Goal: Transaction & Acquisition: Purchase product/service

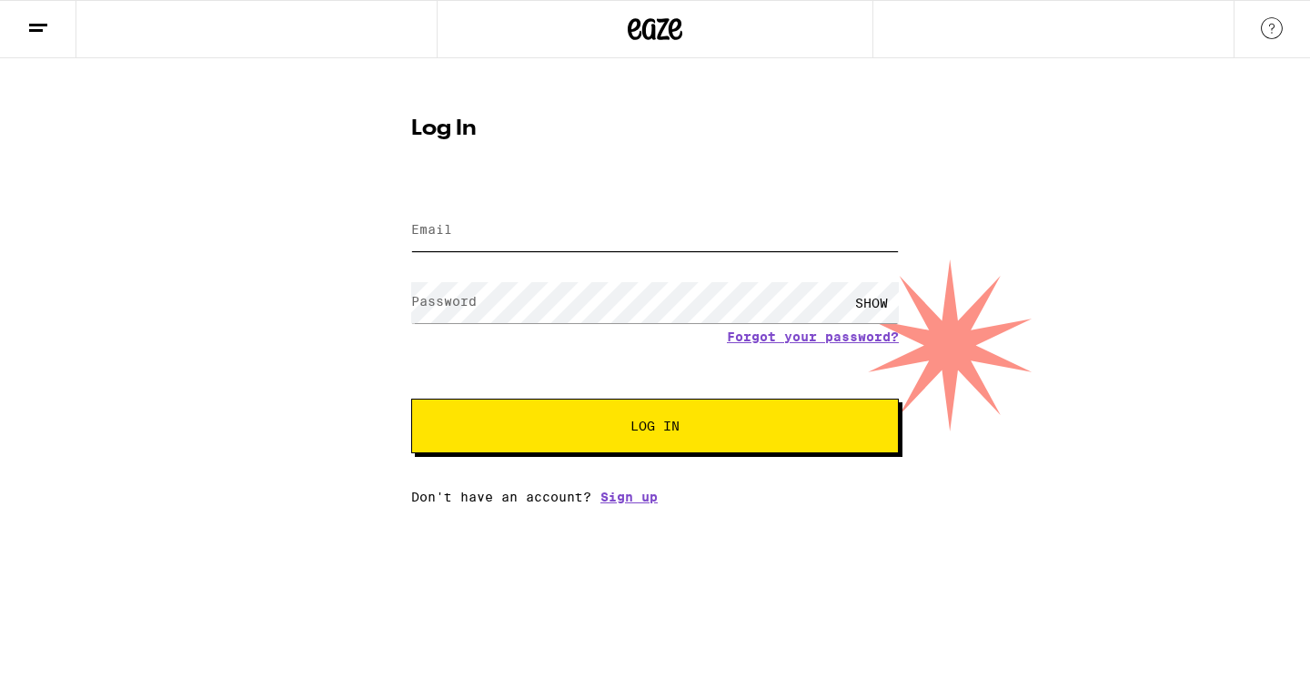
type input "[EMAIL_ADDRESS][PERSON_NAME][DOMAIN_NAME]"
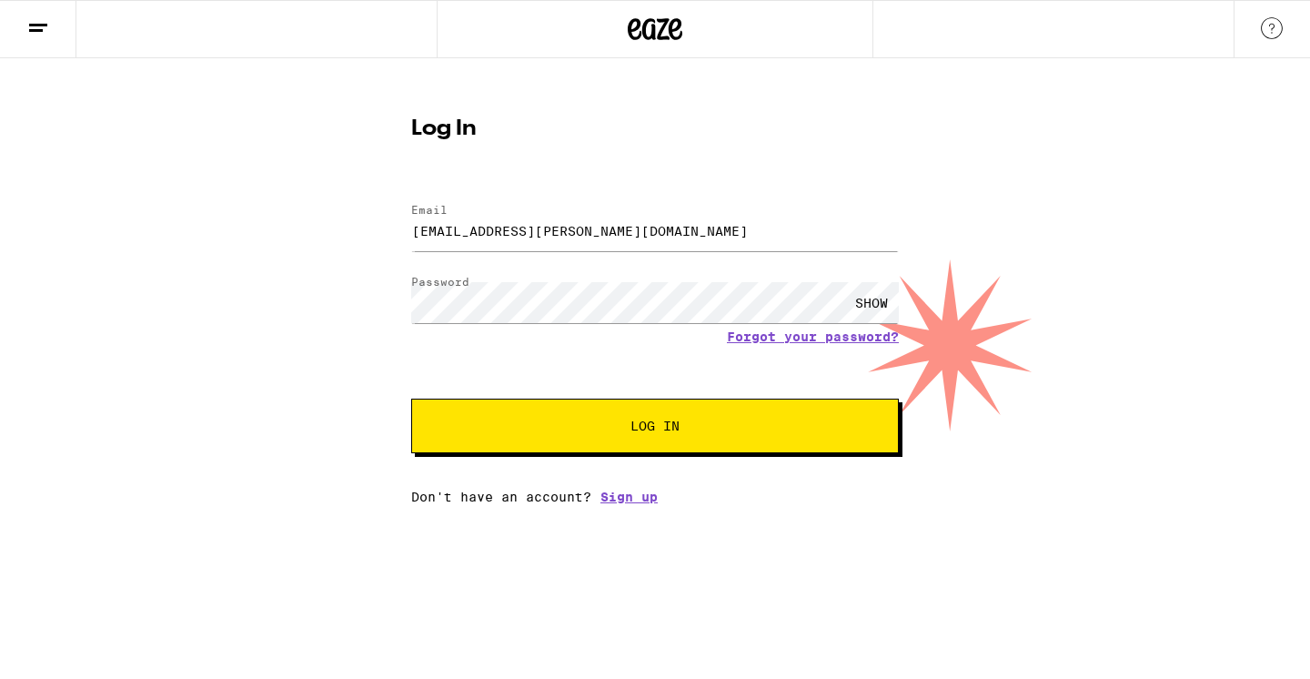
click at [538, 409] on button "Log In" at bounding box center [655, 425] width 488 height 55
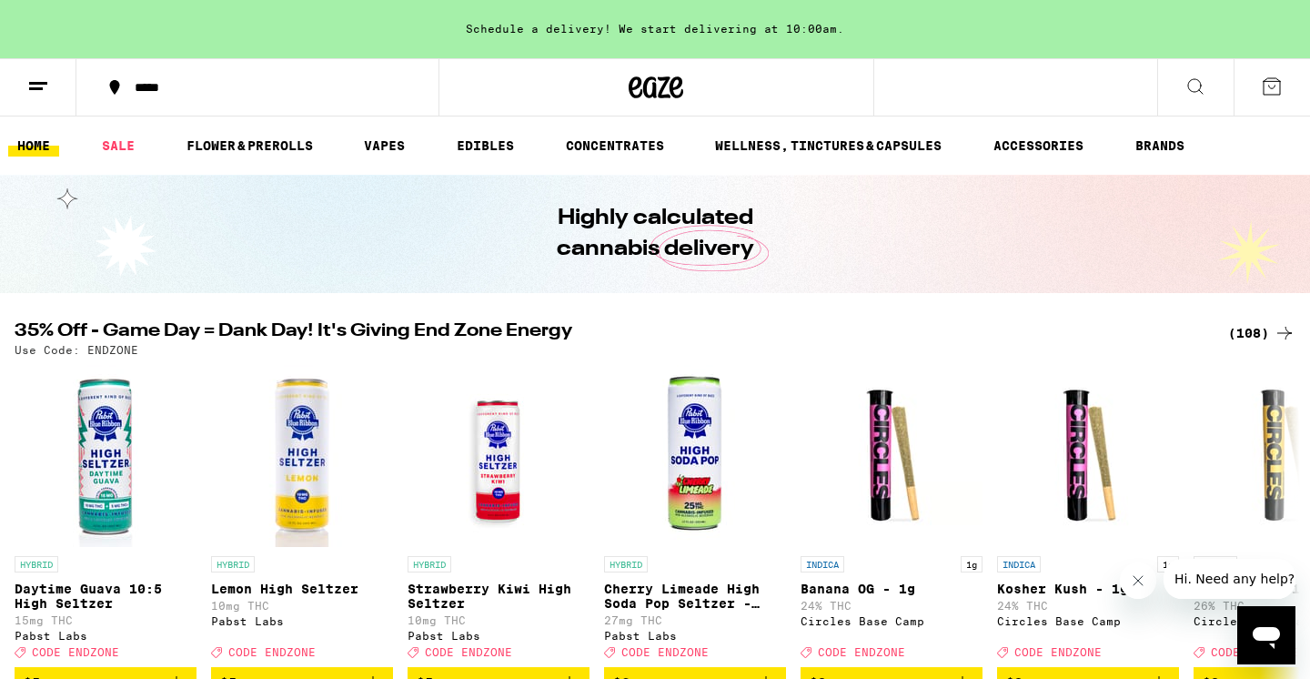
click at [170, 100] on button "*****" at bounding box center [257, 87] width 362 height 55
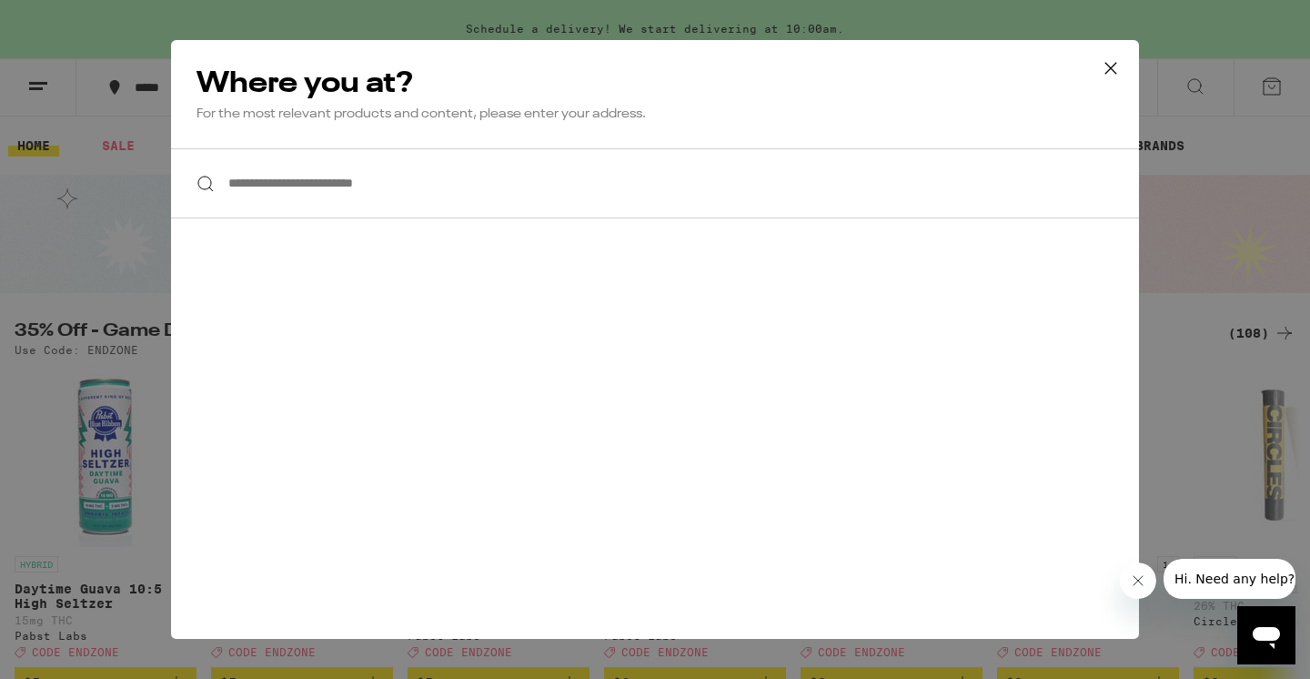
click at [311, 183] on input "**********" at bounding box center [655, 183] width 968 height 70
click at [424, 201] on input "**********" at bounding box center [655, 183] width 968 height 70
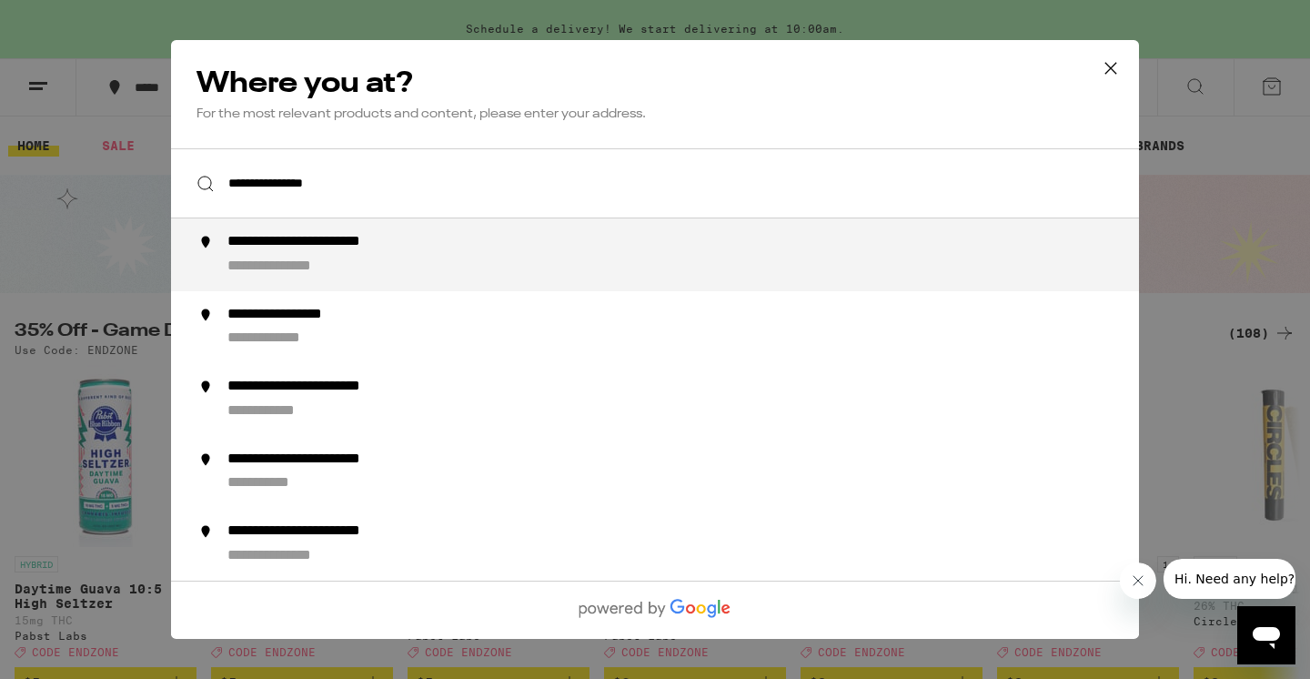
click at [394, 252] on div "**********" at bounding box center [340, 242] width 226 height 19
type input "**********"
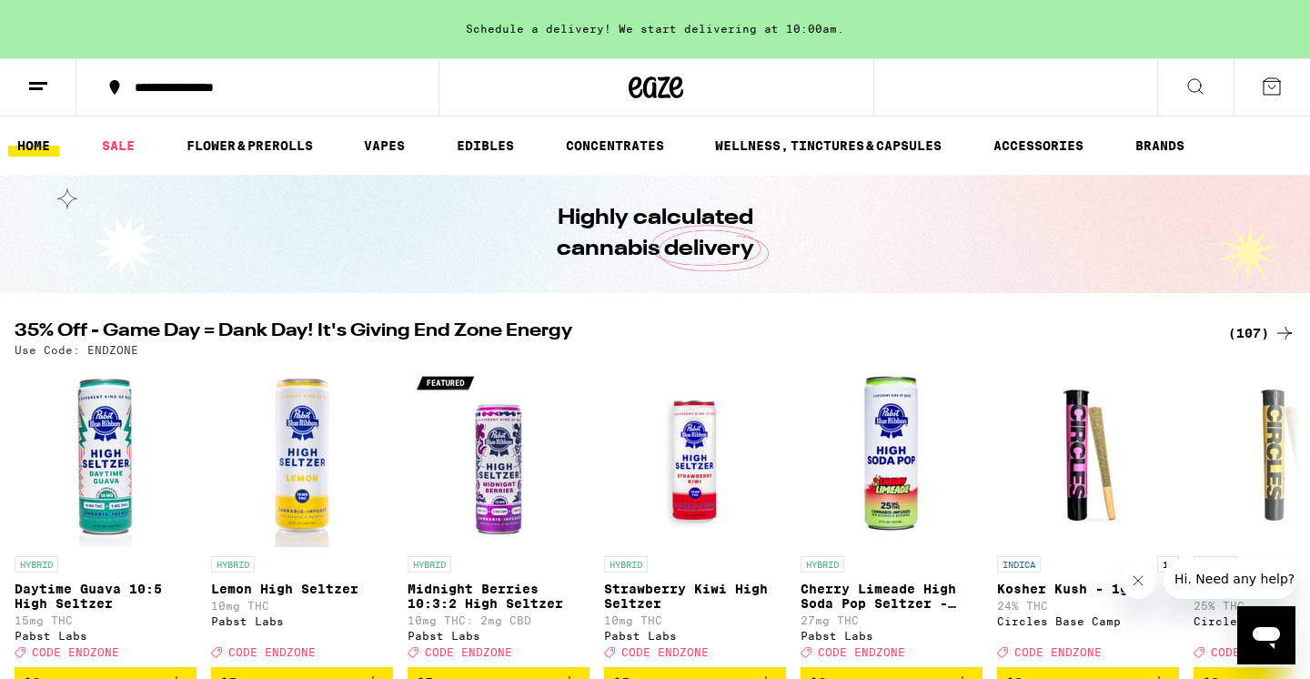
click at [54, 89] on button at bounding box center [38, 87] width 76 height 57
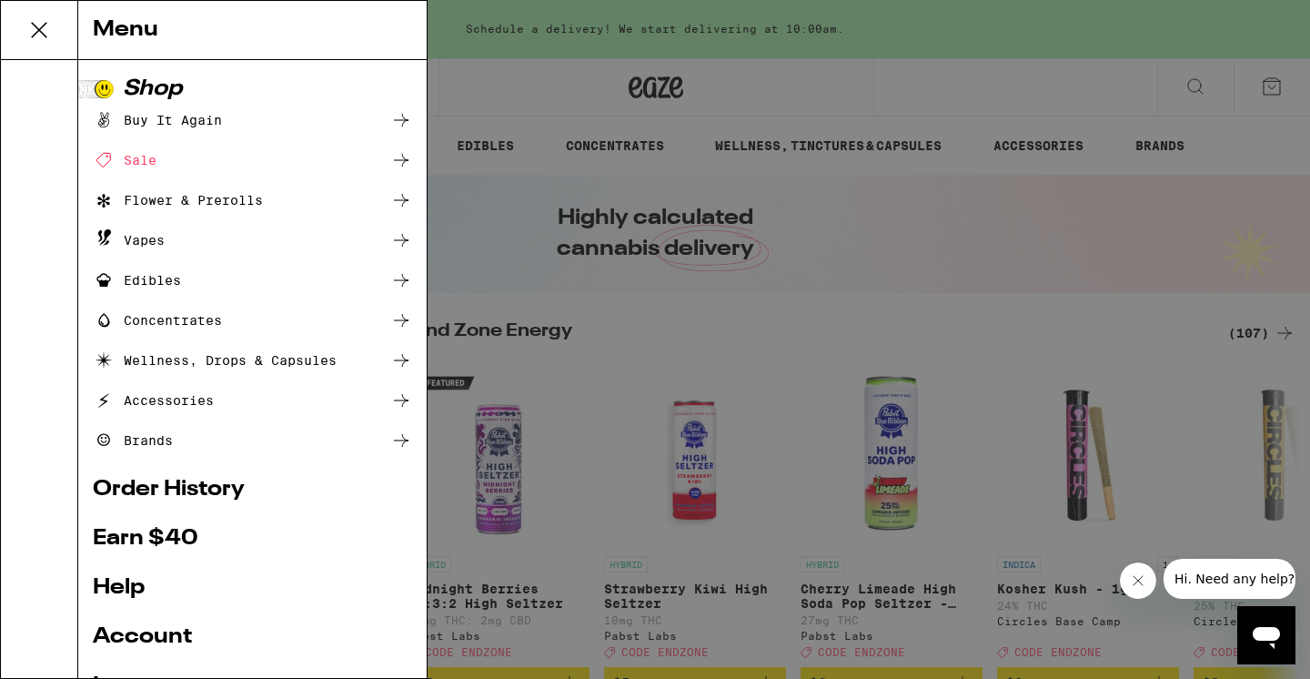
click at [534, 373] on div "Menu Shop Buy It Again Sale Flower & Prerolls Vapes Edibles Concentrates Wellne…" at bounding box center [655, 339] width 1310 height 679
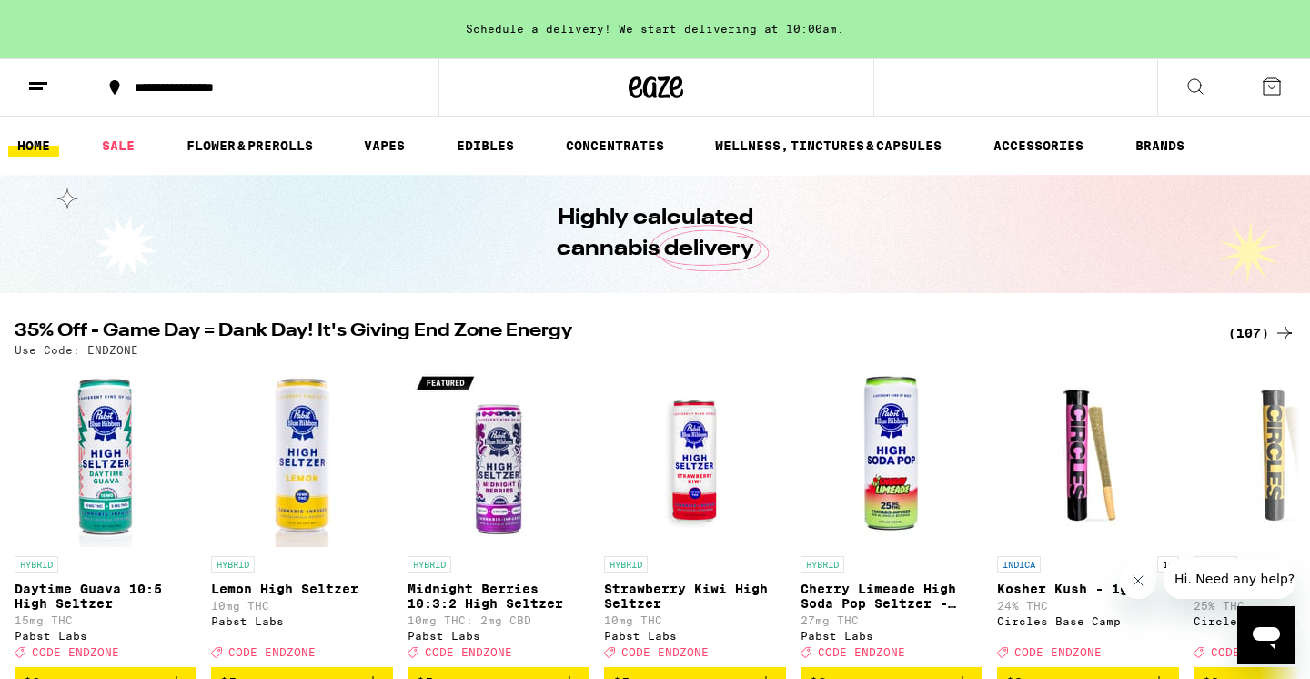
click at [733, 23] on div "Schedule a delivery! We start delivering at 10:00am." at bounding box center [655, 29] width 1310 height 58
click at [128, 142] on link "SALE" at bounding box center [118, 146] width 51 height 22
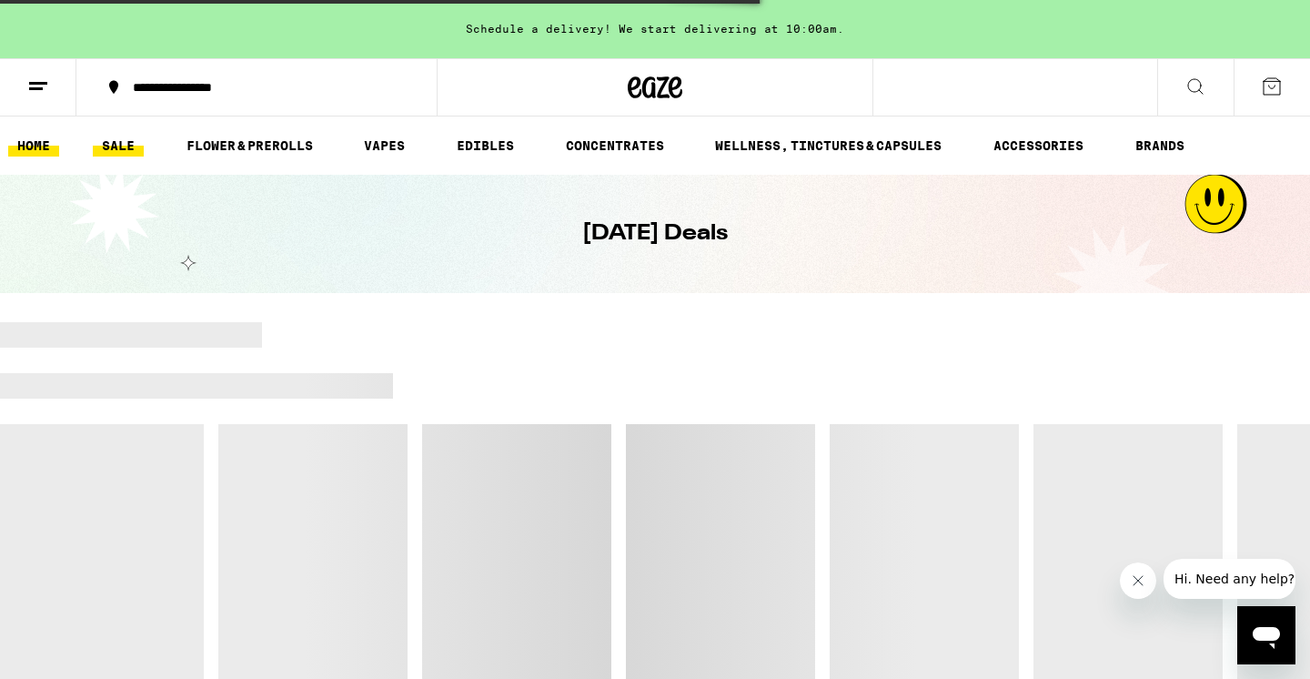
click at [40, 146] on link "HOME" at bounding box center [33, 146] width 51 height 22
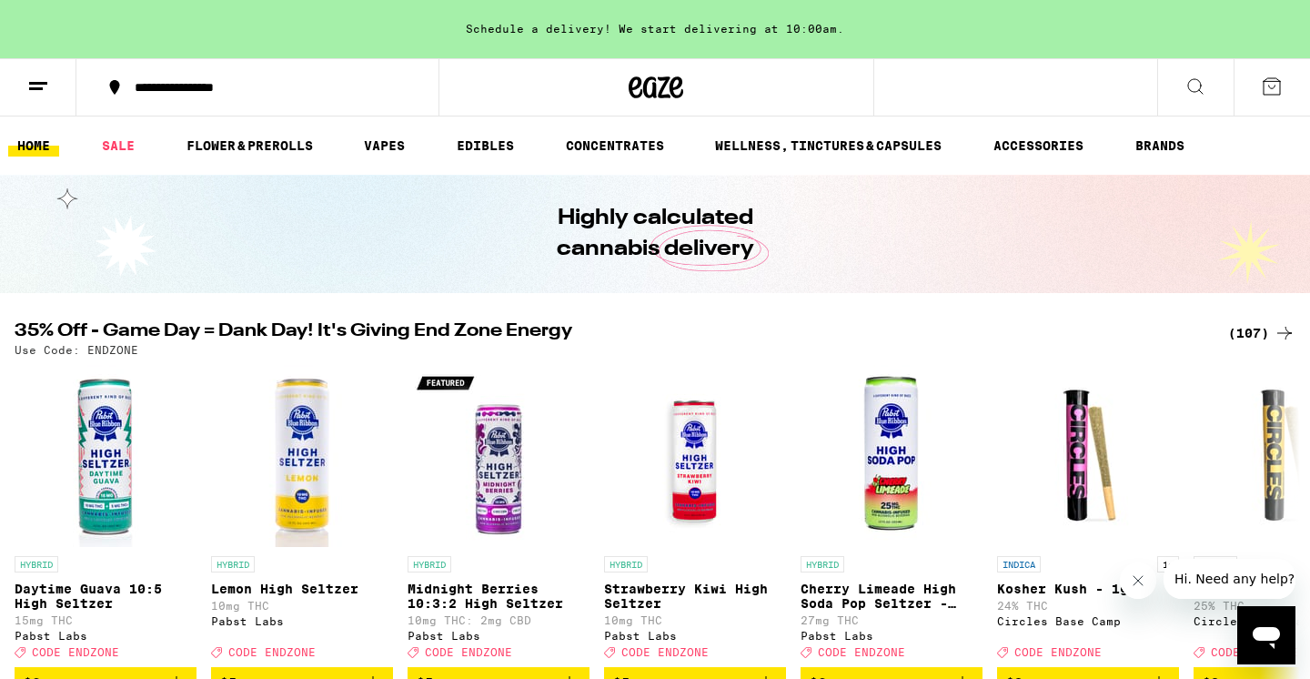
click at [1254, 329] on div "(107)" at bounding box center [1261, 333] width 67 height 22
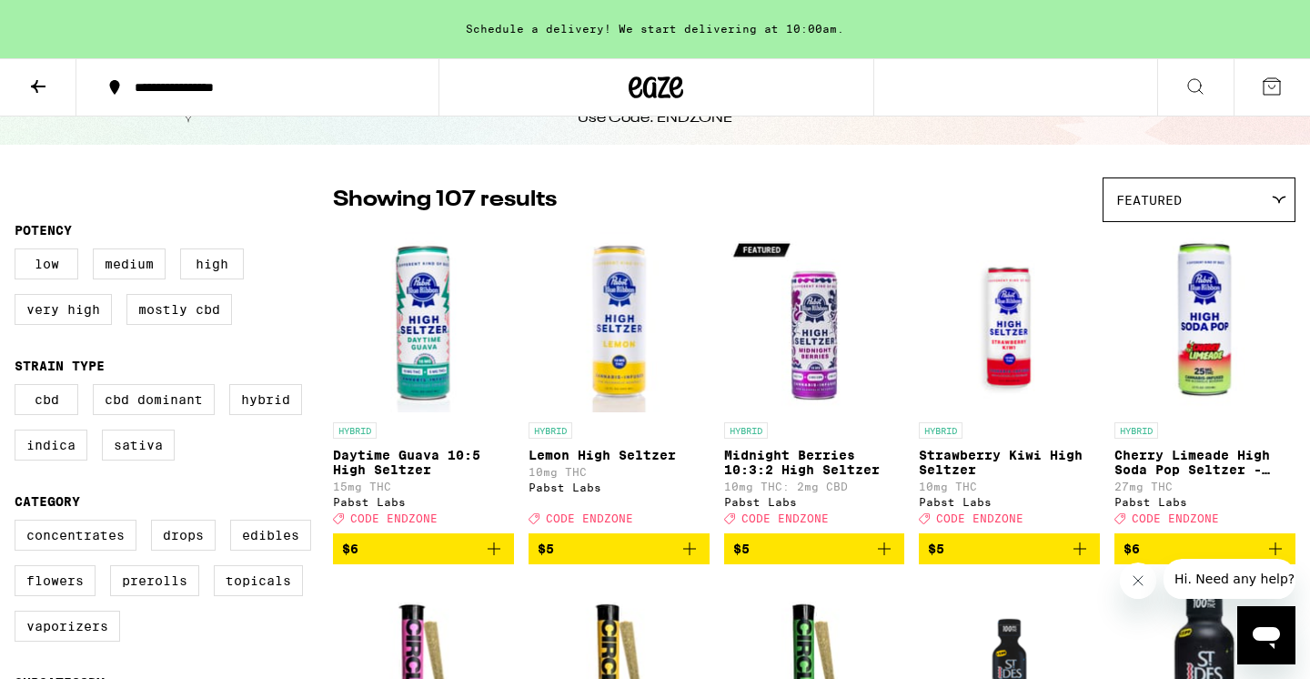
scroll to position [117, 0]
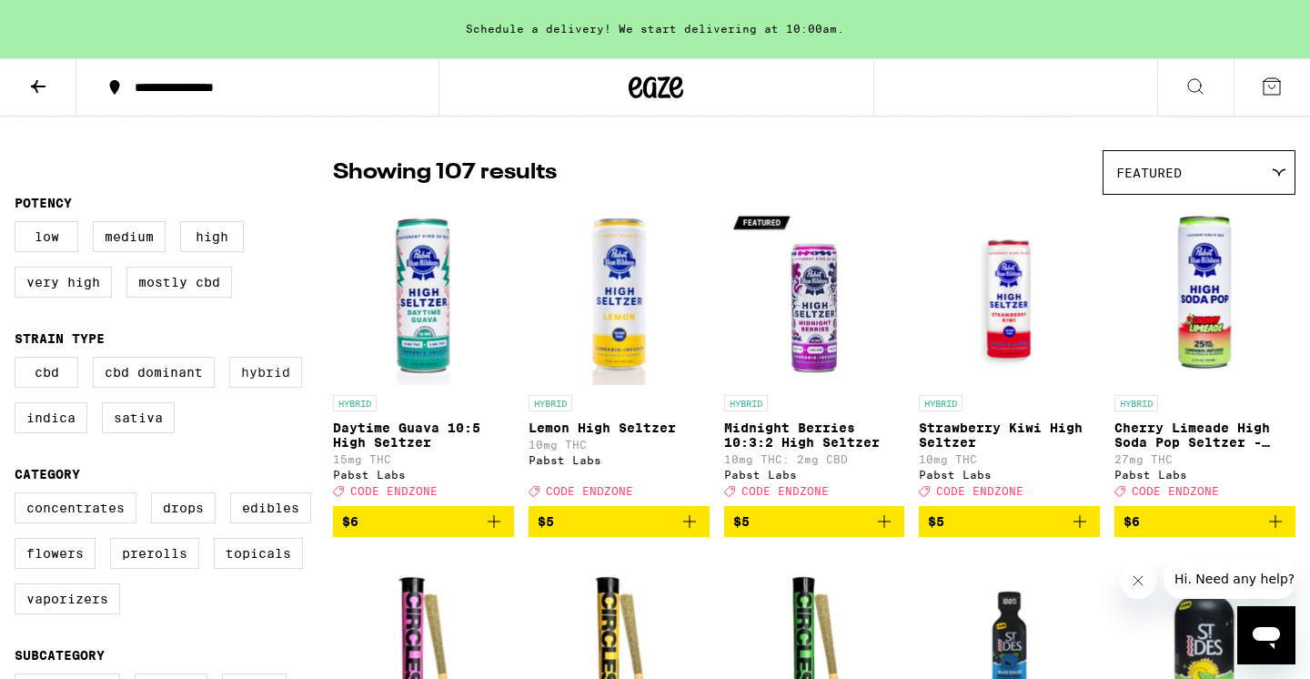
click at [277, 380] on label "Hybrid" at bounding box center [265, 372] width 73 height 31
click at [19, 360] on input "Hybrid" at bounding box center [18, 359] width 1 height 1
checkbox input "true"
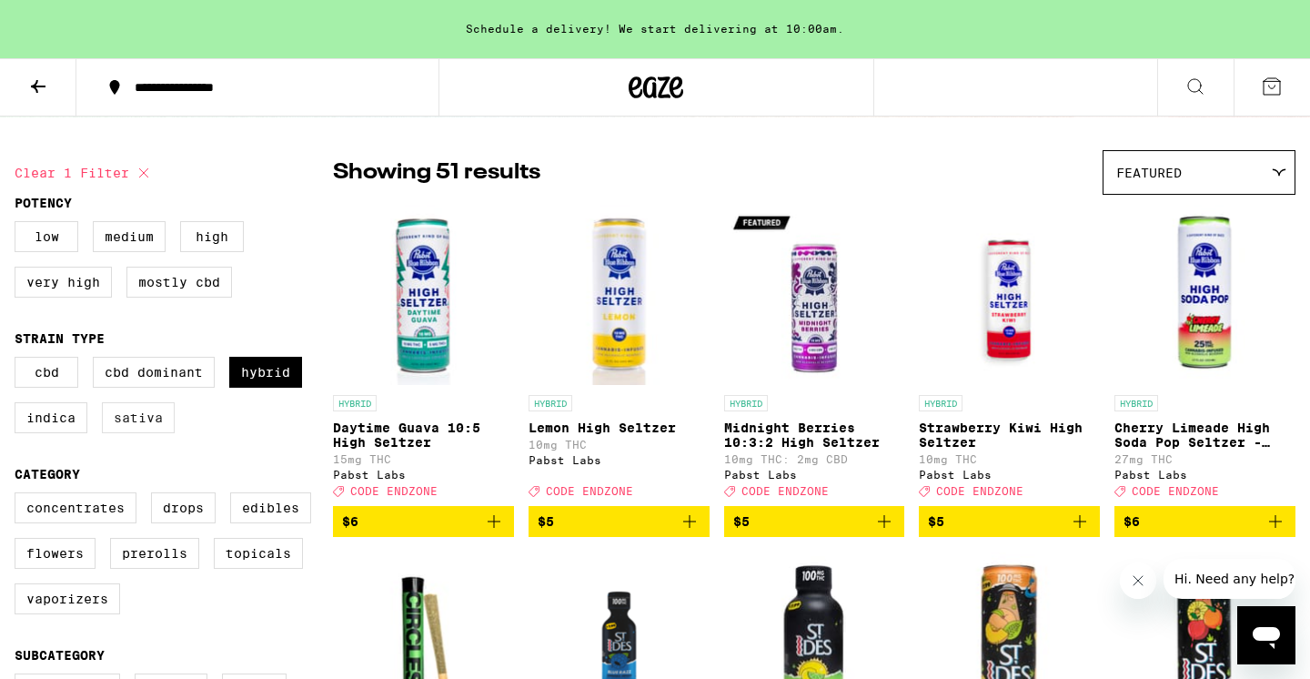
click at [144, 430] on label "Sativa" at bounding box center [138, 417] width 73 height 31
click at [19, 360] on input "Sativa" at bounding box center [18, 359] width 1 height 1
checkbox input "true"
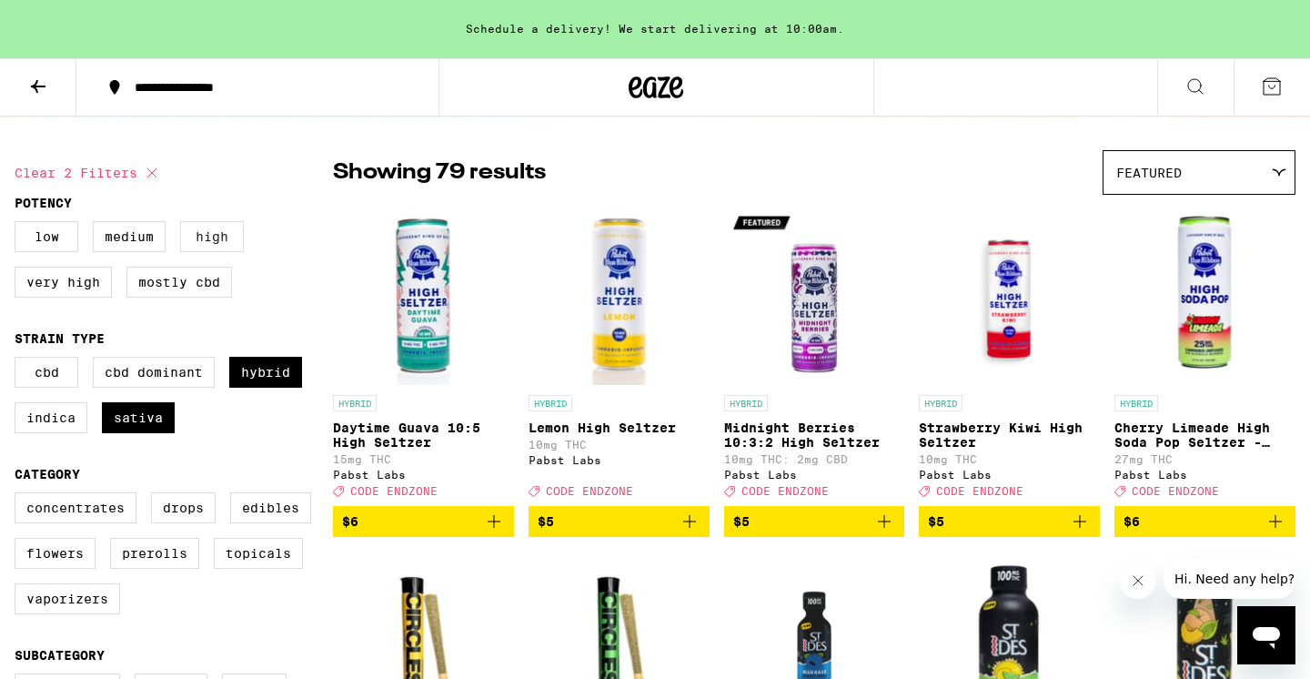
click at [217, 241] on label "High" at bounding box center [212, 236] width 64 height 31
click at [19, 225] on input "High" at bounding box center [18, 224] width 1 height 1
checkbox input "true"
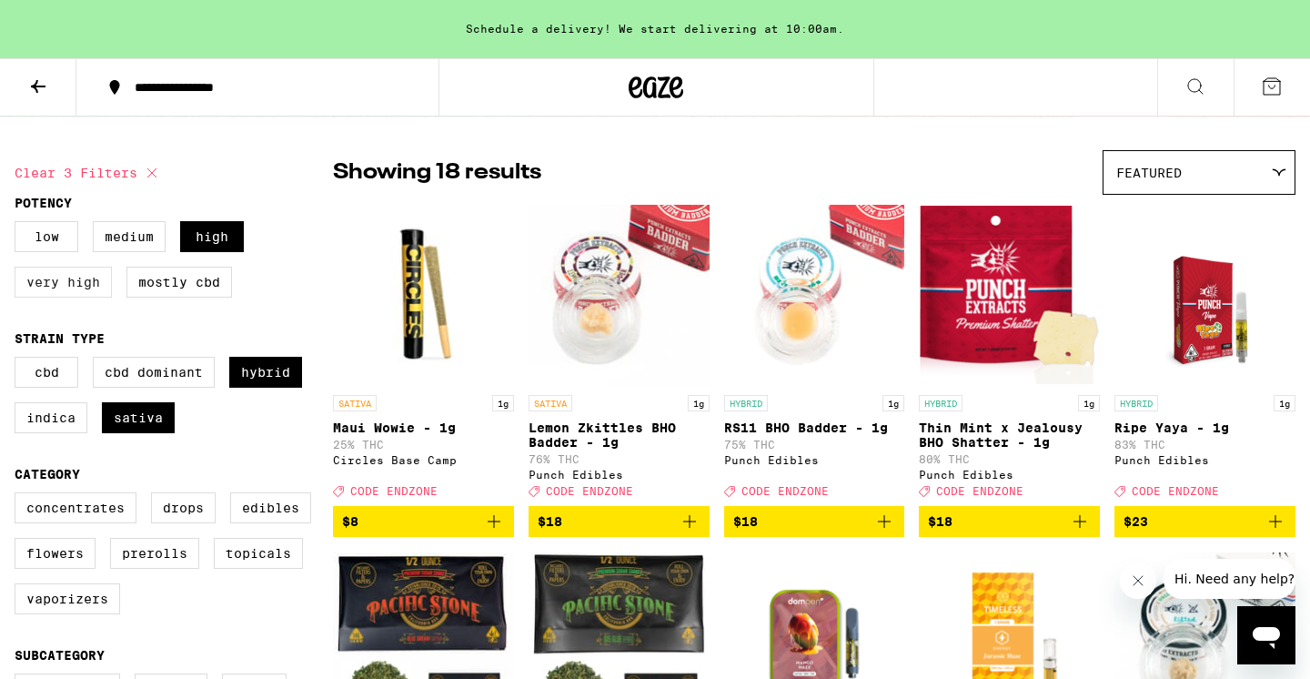
click at [55, 287] on label "Very High" at bounding box center [63, 282] width 97 height 31
click at [19, 225] on input "Very High" at bounding box center [18, 224] width 1 height 1
checkbox input "true"
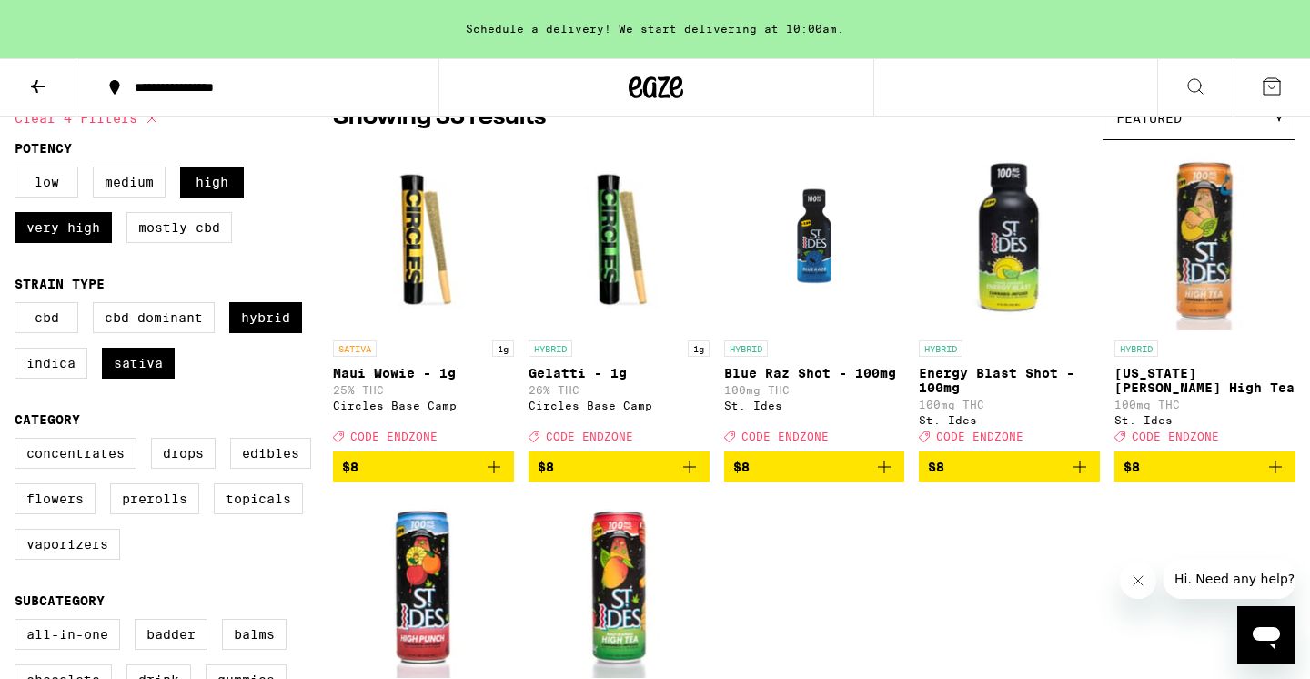
scroll to position [178, 0]
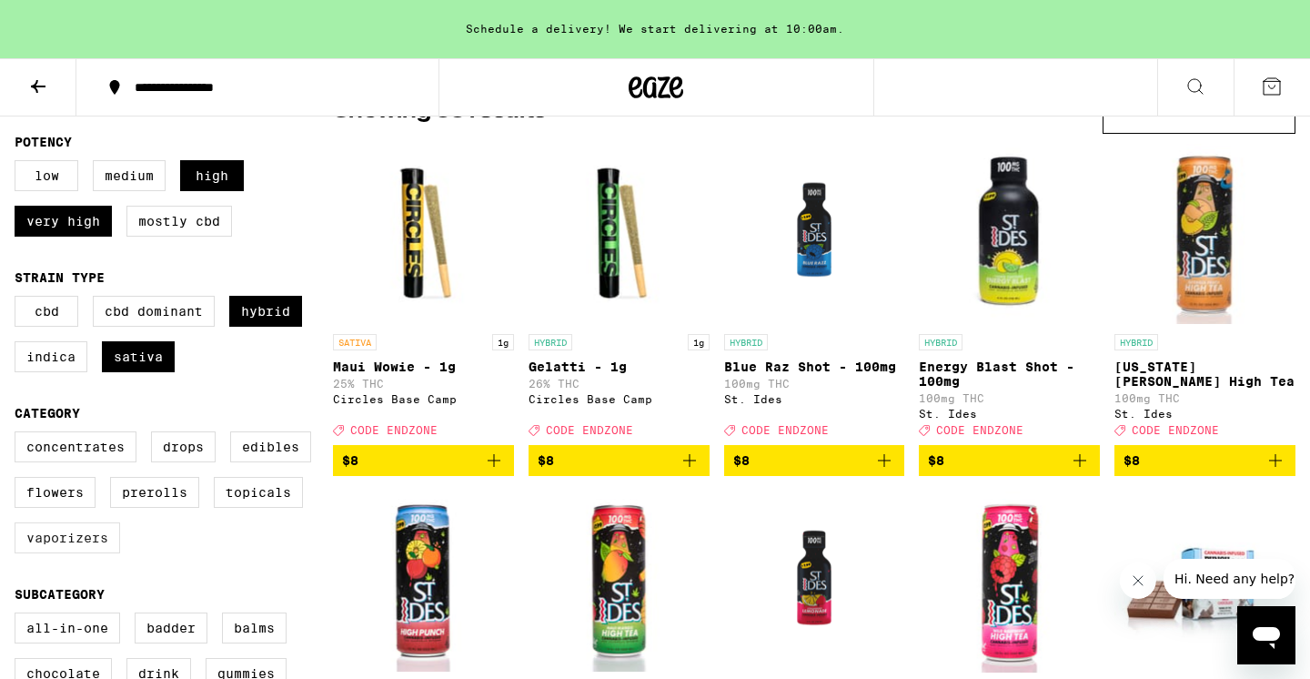
click at [65, 553] on label "Vaporizers" at bounding box center [68, 537] width 106 height 31
click at [19, 435] on input "Vaporizers" at bounding box center [18, 434] width 1 height 1
checkbox input "true"
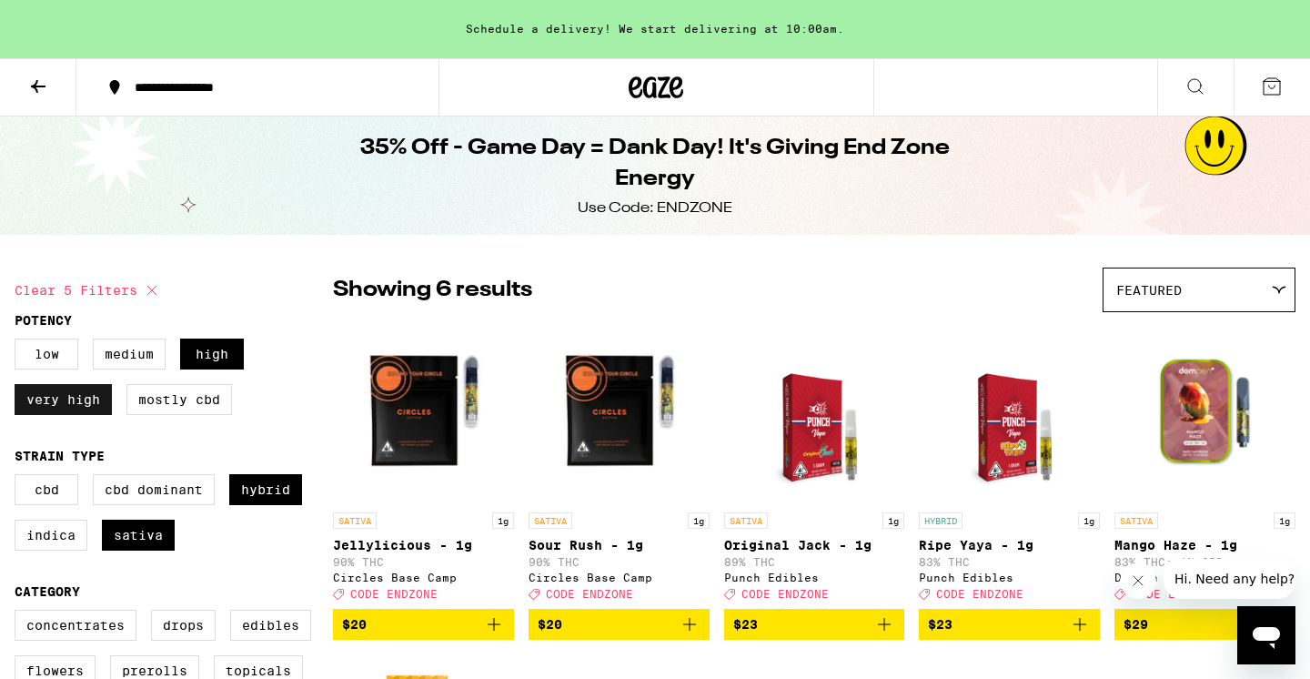
click at [96, 415] on label "Very High" at bounding box center [63, 399] width 97 height 31
click at [19, 342] on input "Very High" at bounding box center [18, 341] width 1 height 1
checkbox input "false"
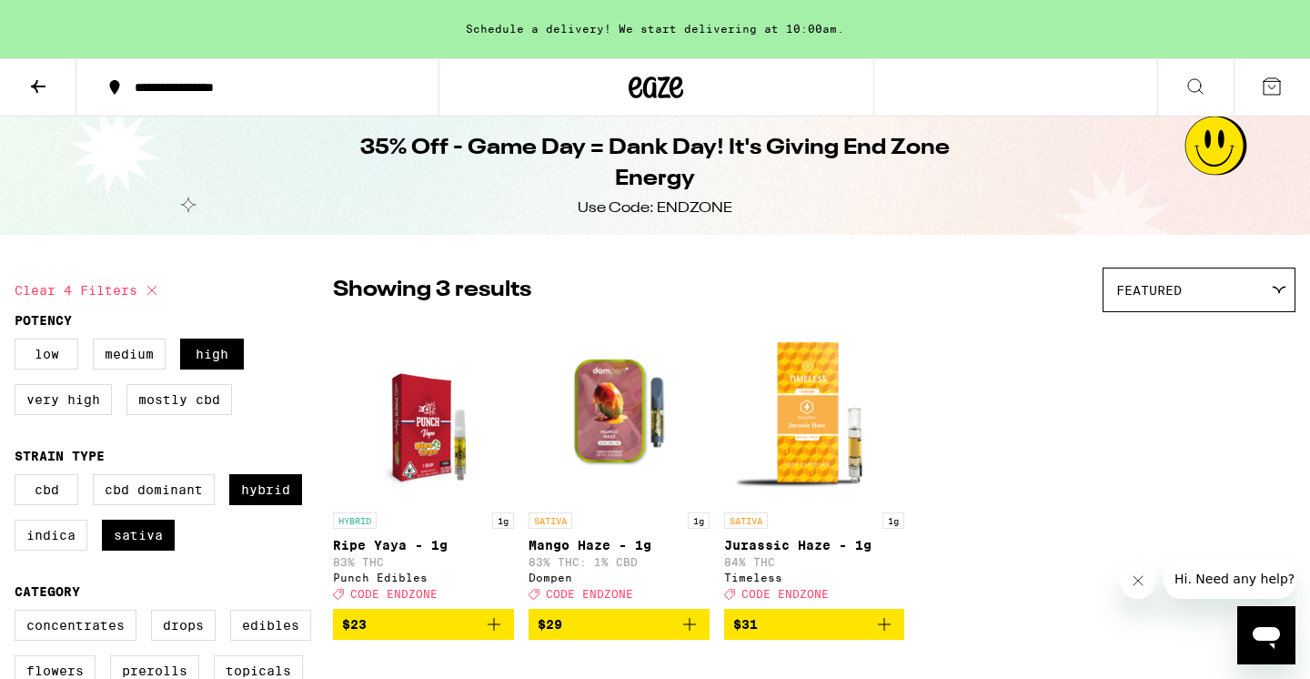
click at [213, 381] on div "Low Medium High Very High Mostly CBD" at bounding box center [174, 383] width 318 height 91
click at [216, 359] on label "High" at bounding box center [212, 353] width 64 height 31
click at [19, 342] on input "High" at bounding box center [18, 341] width 1 height 1
checkbox input "false"
